Goal: Navigation & Orientation: Find specific page/section

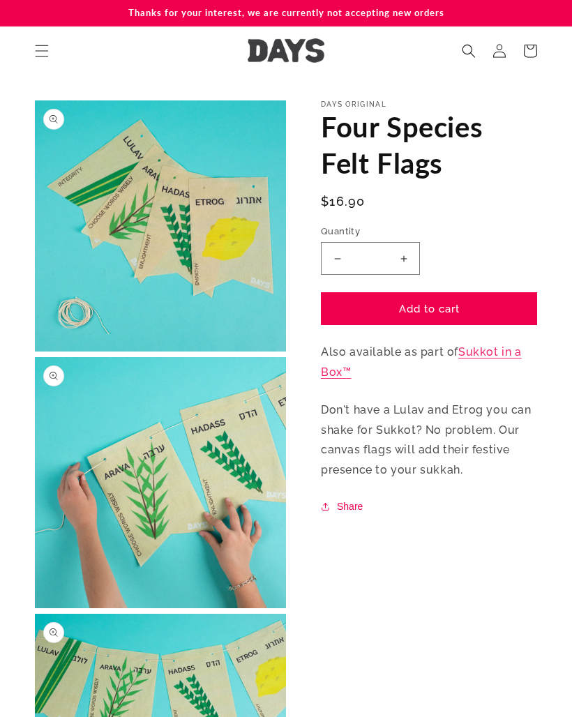
click at [44, 44] on icon "Menu" at bounding box center [42, 51] width 14 height 14
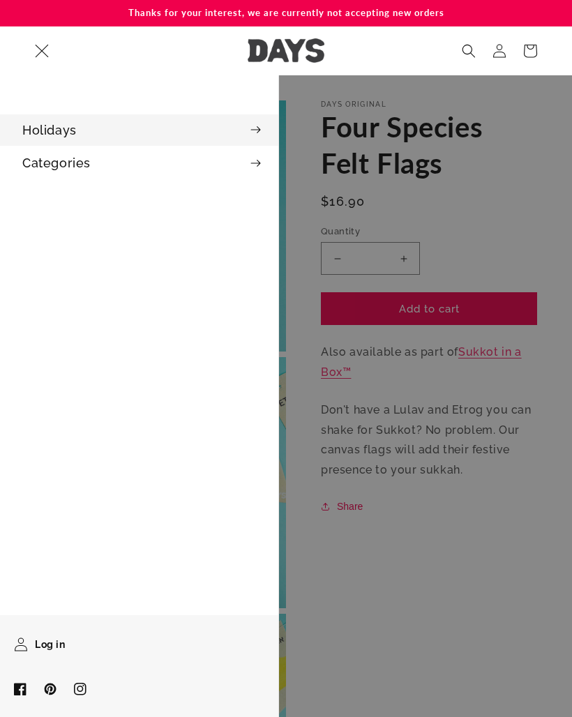
click at [75, 121] on summary "Holidays" at bounding box center [139, 129] width 278 height 31
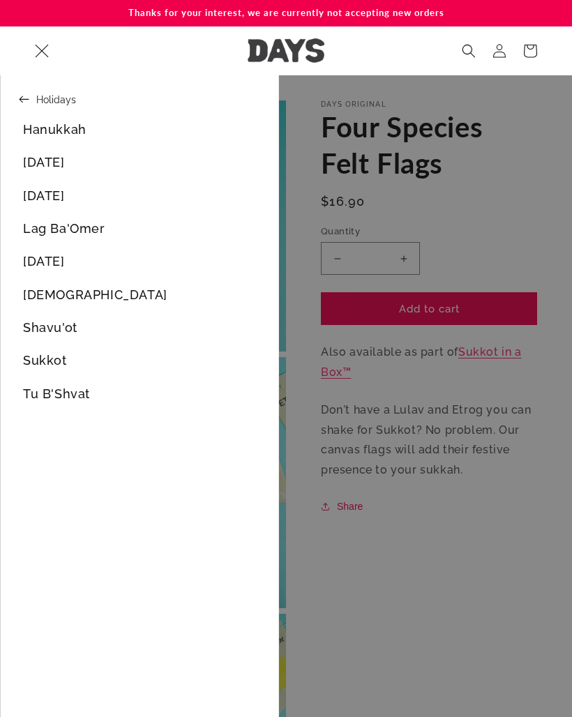
click at [55, 261] on link "[DATE]" at bounding box center [140, 260] width 278 height 31
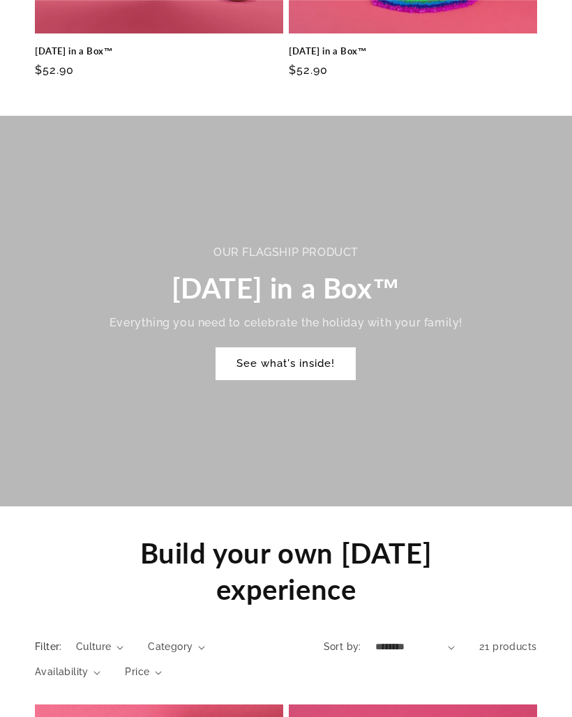
scroll to position [868, 0]
click at [248, 347] on link "See what's inside!" at bounding box center [285, 363] width 140 height 33
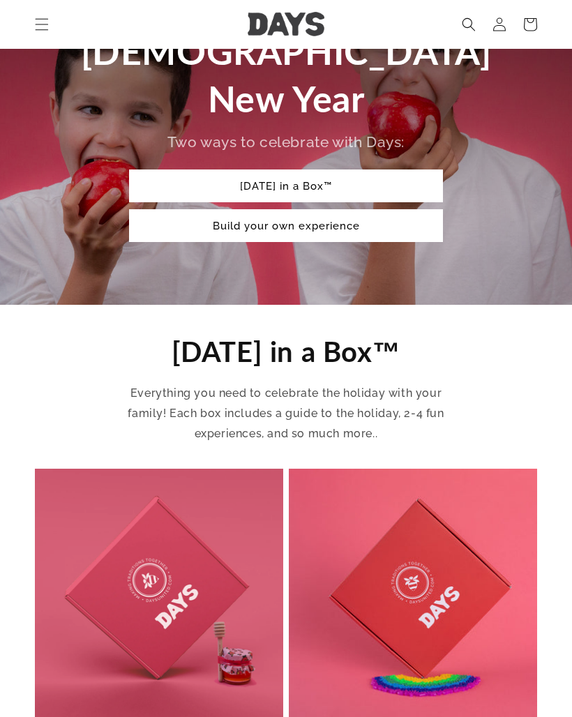
scroll to position [182, 0]
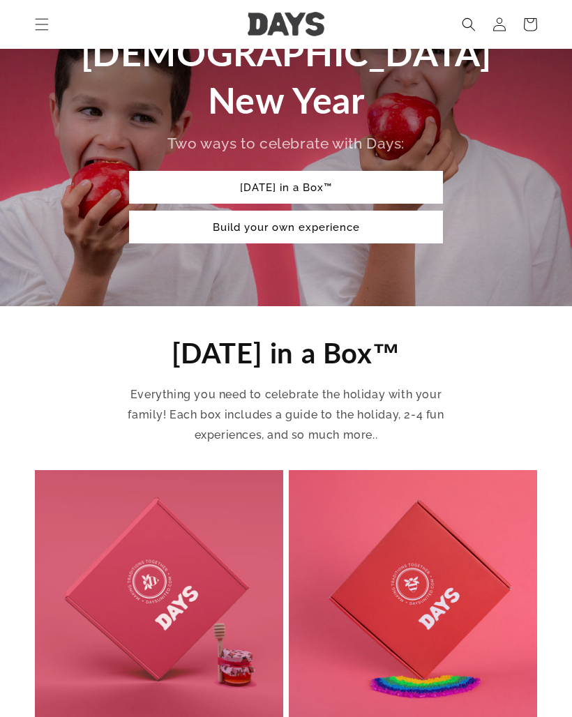
click at [45, 22] on icon "Menu" at bounding box center [42, 24] width 14 height 14
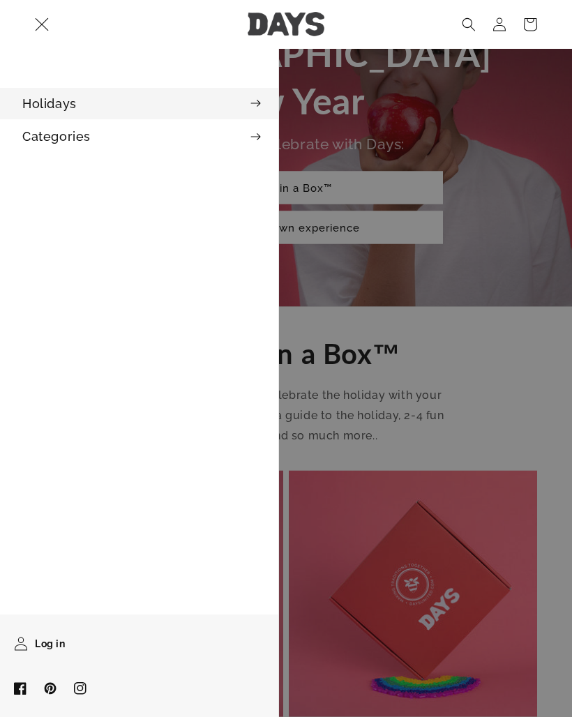
scroll to position [183, 0]
click at [81, 103] on summary "Holidays" at bounding box center [139, 103] width 278 height 31
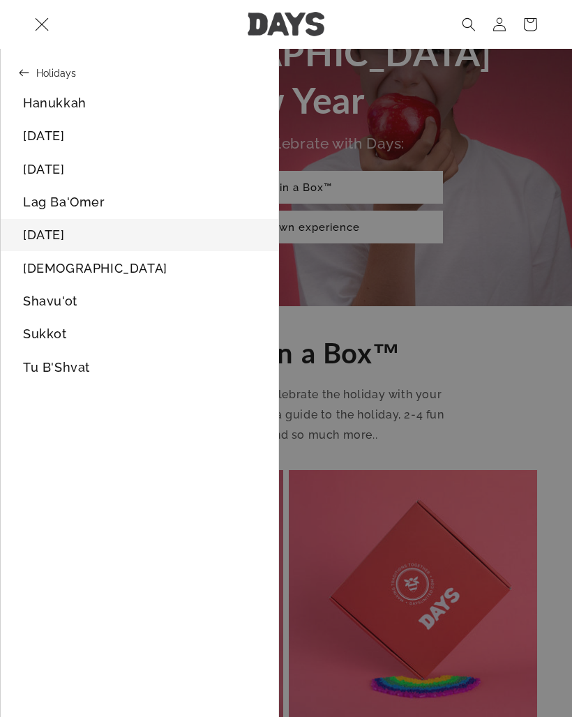
click at [42, 328] on link "Sukkot" at bounding box center [140, 334] width 278 height 31
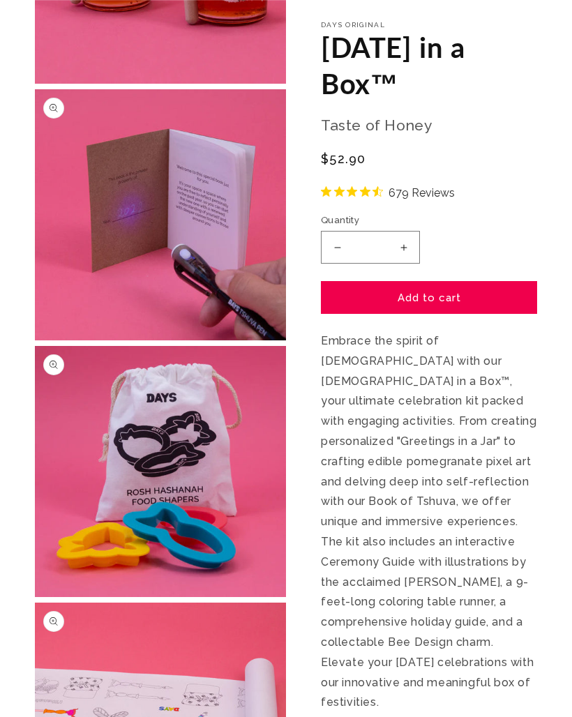
scroll to position [782, 0]
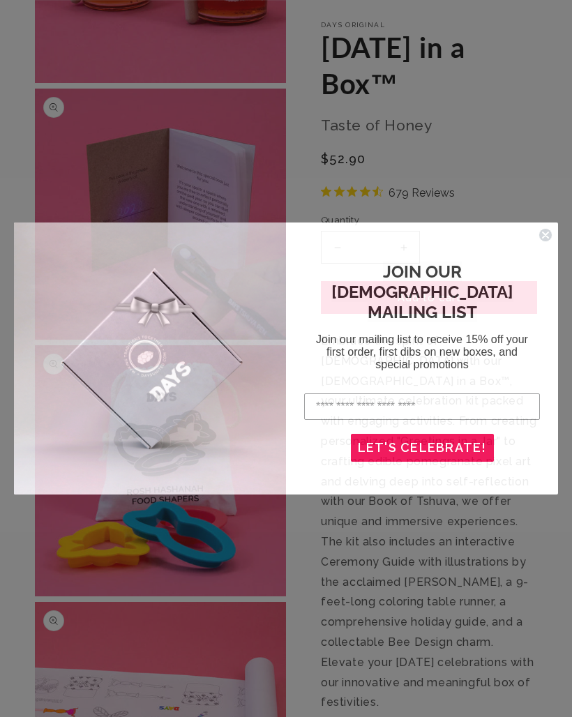
click at [545, 235] on icon "Close dialog" at bounding box center [546, 235] width 6 height 6
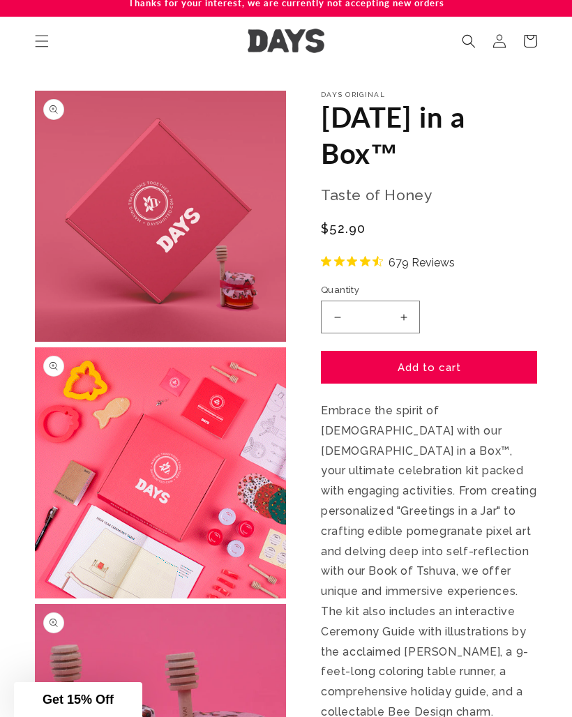
scroll to position [0, 0]
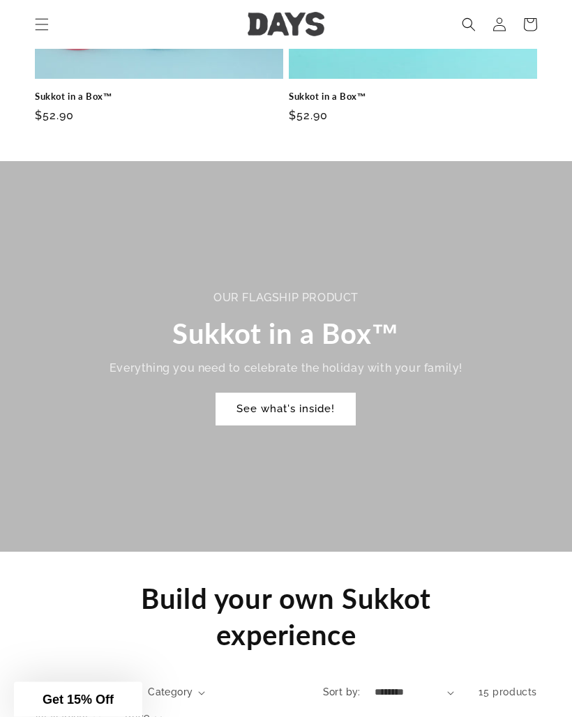
scroll to position [822, 0]
click at [275, 396] on link "See what's inside!" at bounding box center [285, 409] width 140 height 33
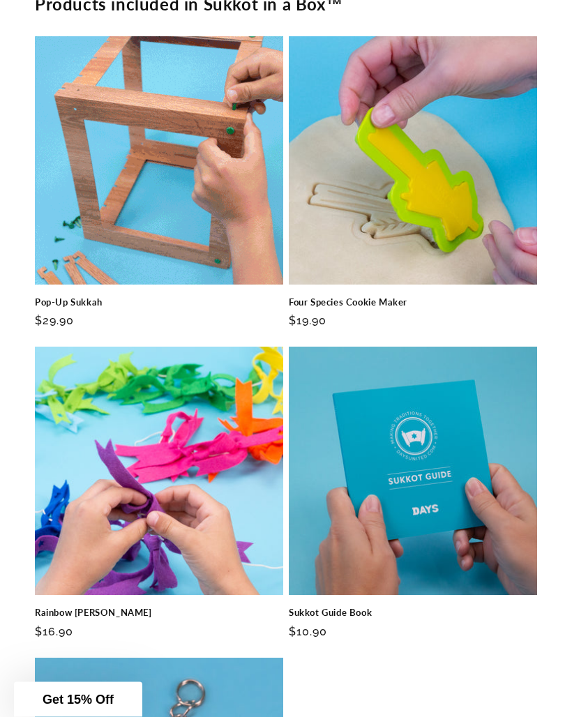
scroll to position [4586, 0]
